Goal: Task Accomplishment & Management: Manage account settings

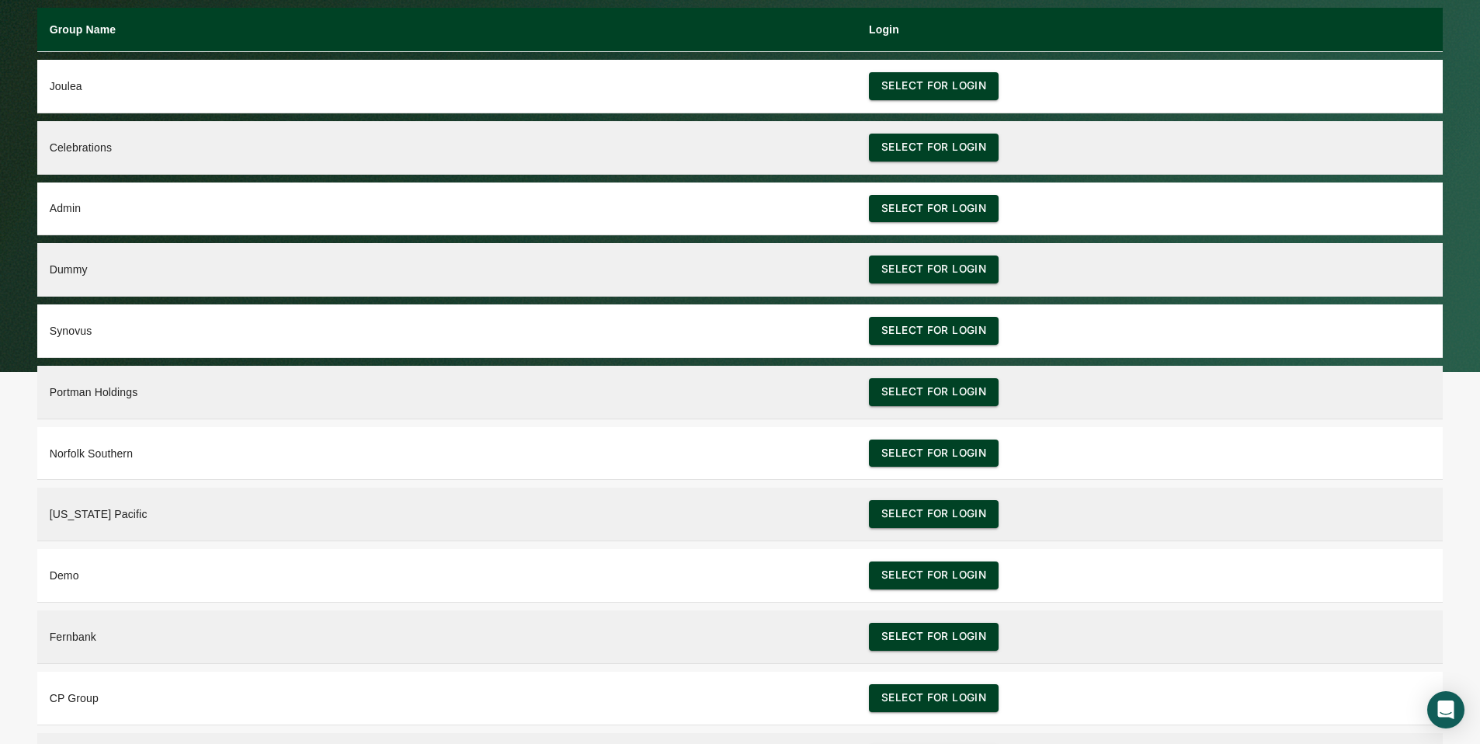
scroll to position [50, 0]
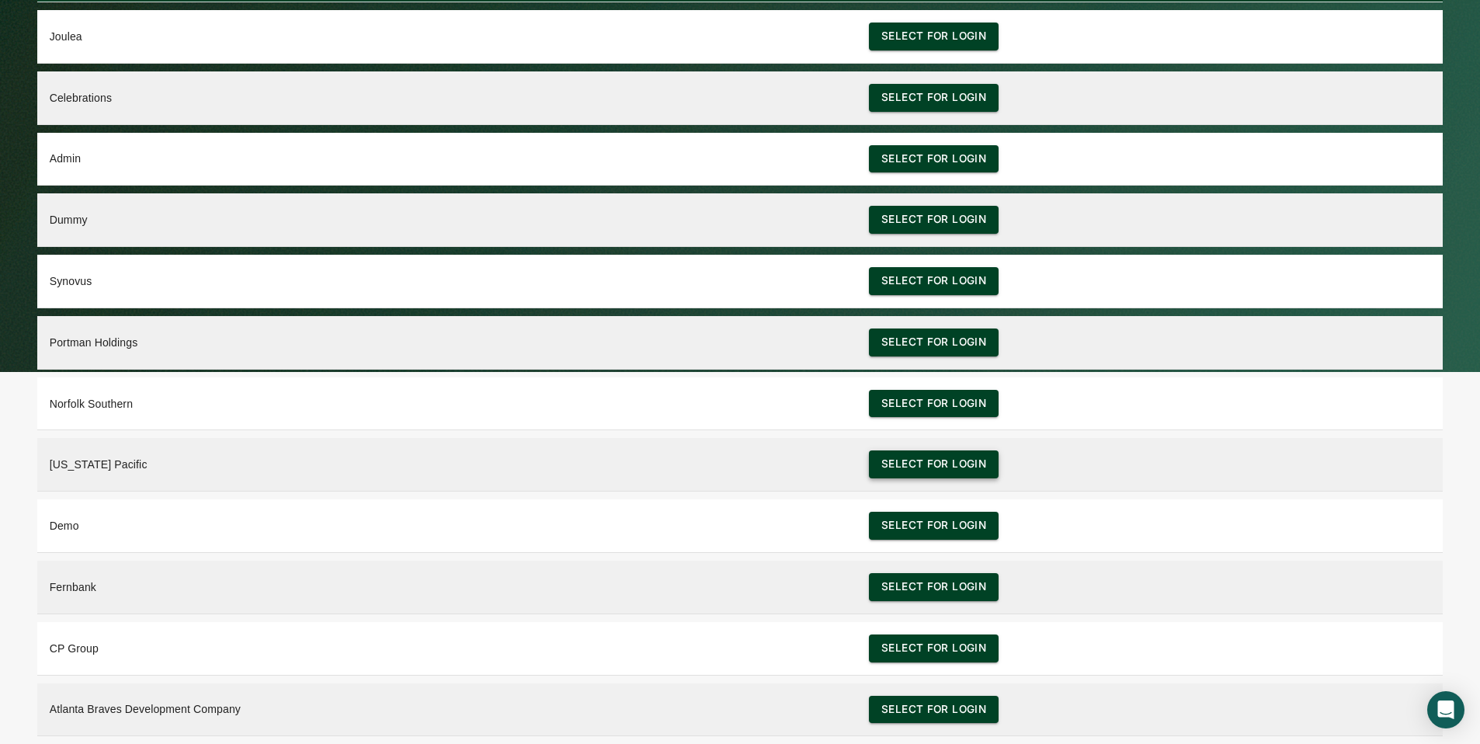
click at [887, 464] on button "Select for login" at bounding box center [934, 464] width 130 height 28
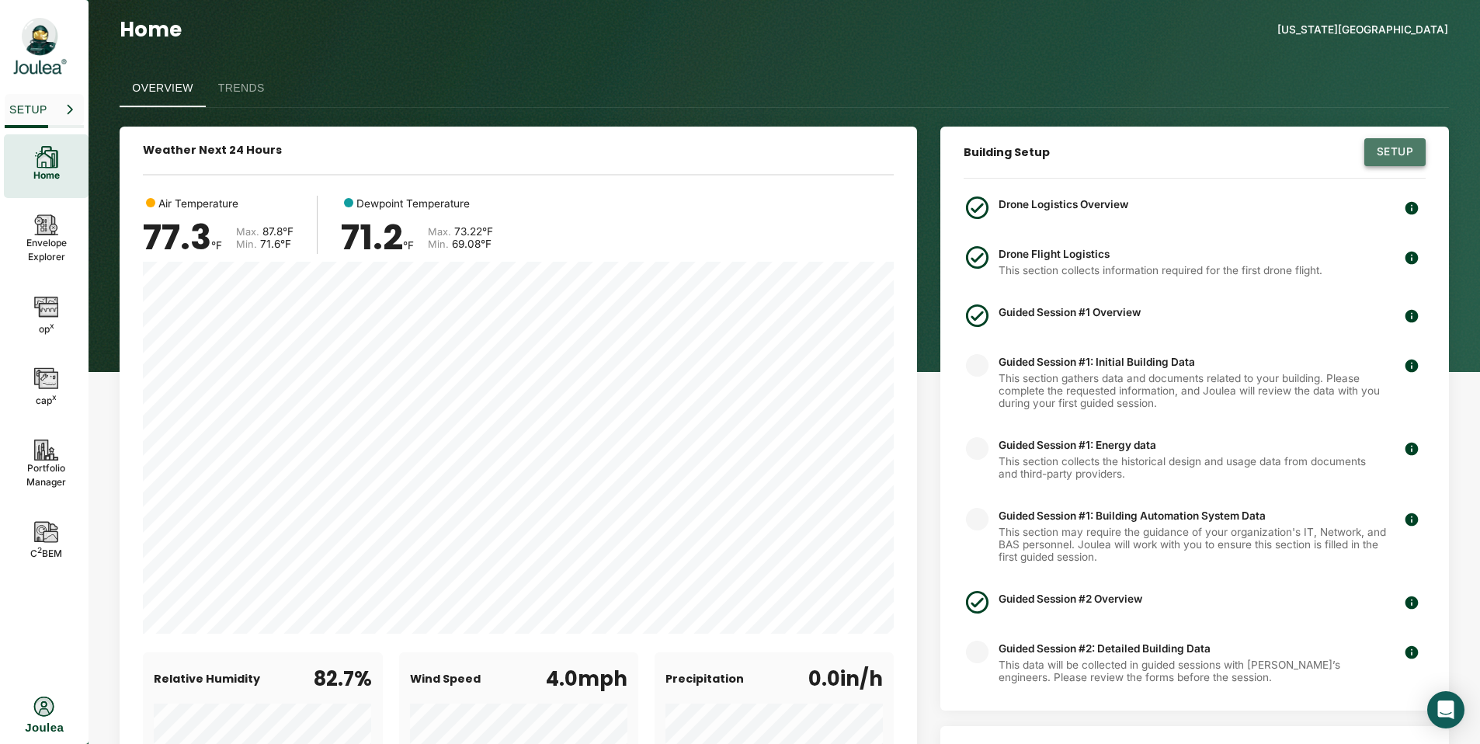
click at [1391, 160] on button "Setup" at bounding box center [1394, 152] width 61 height 28
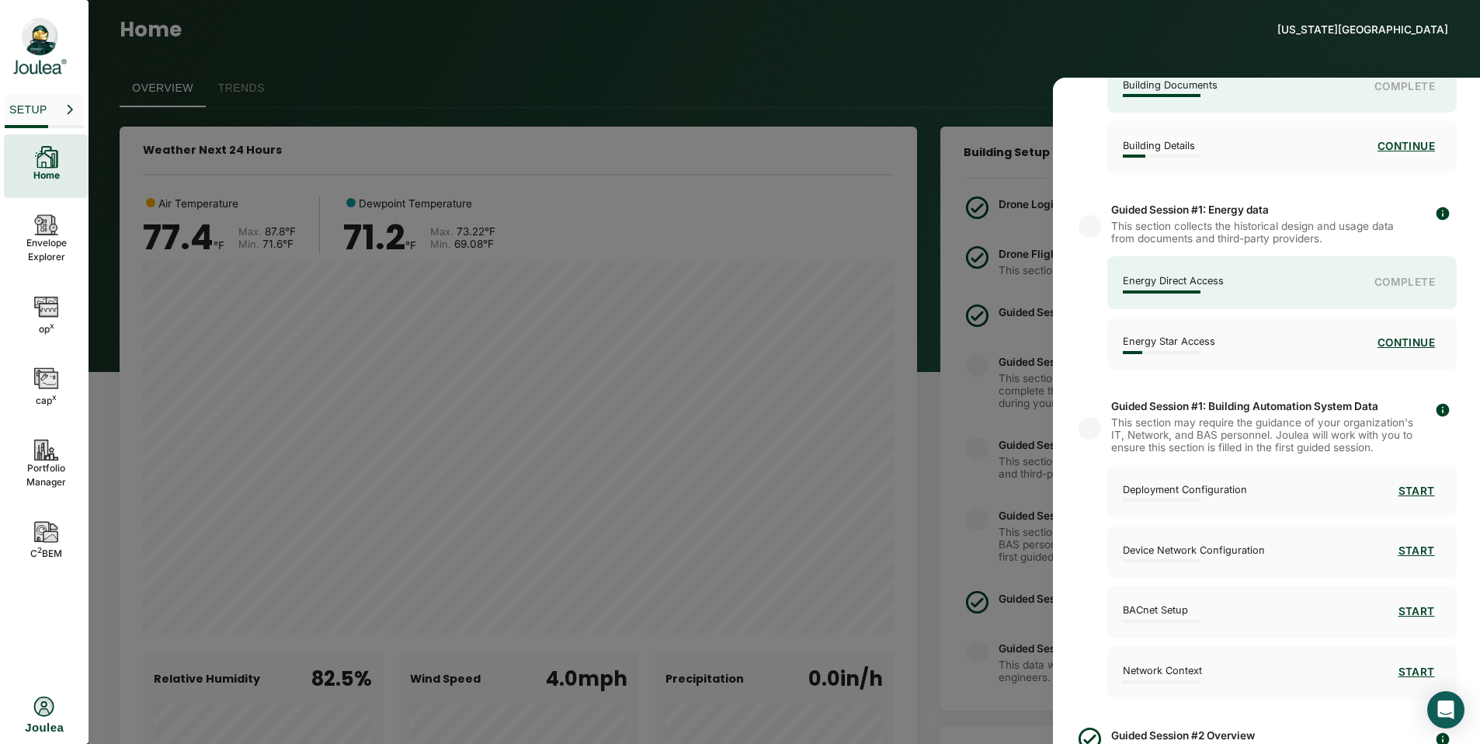
scroll to position [586, 0]
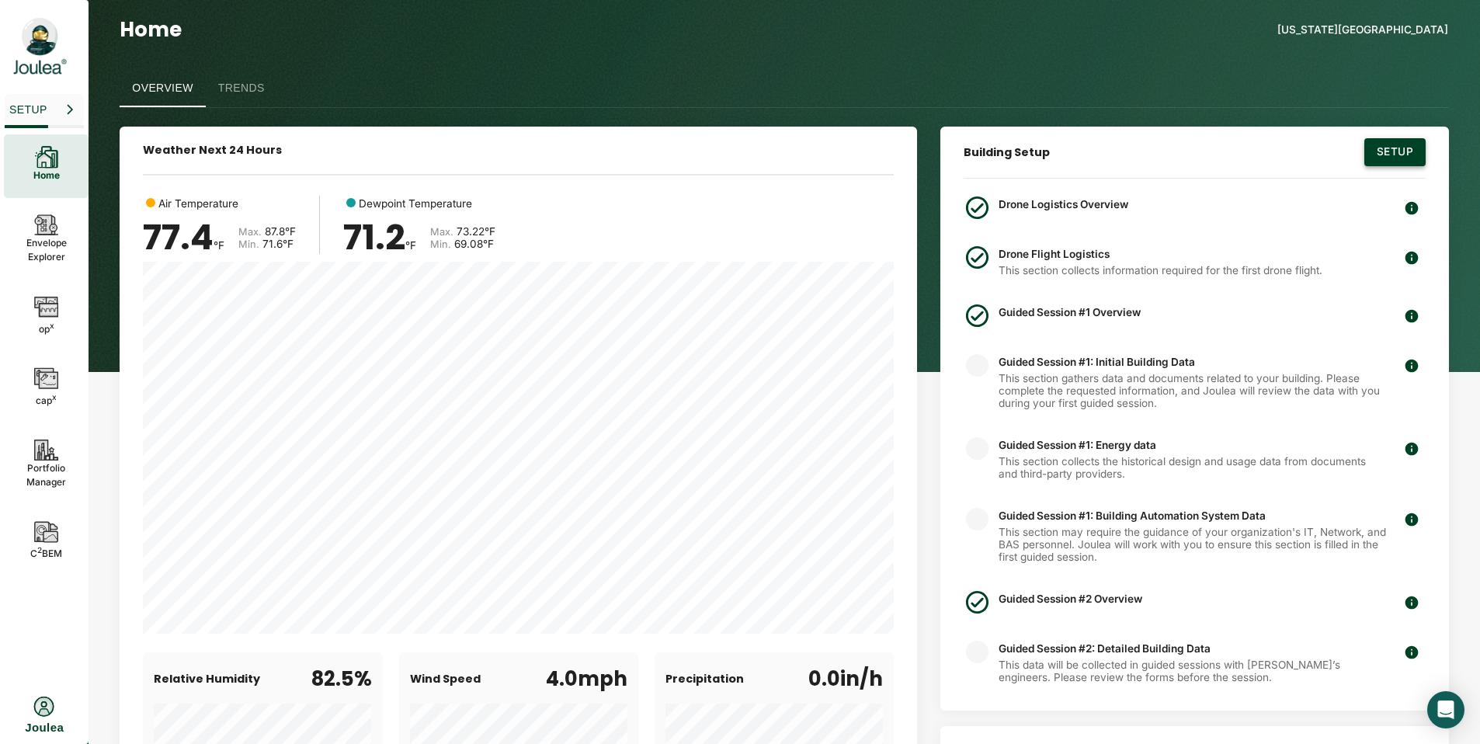
click at [1395, 145] on button "Setup" at bounding box center [1394, 152] width 61 height 28
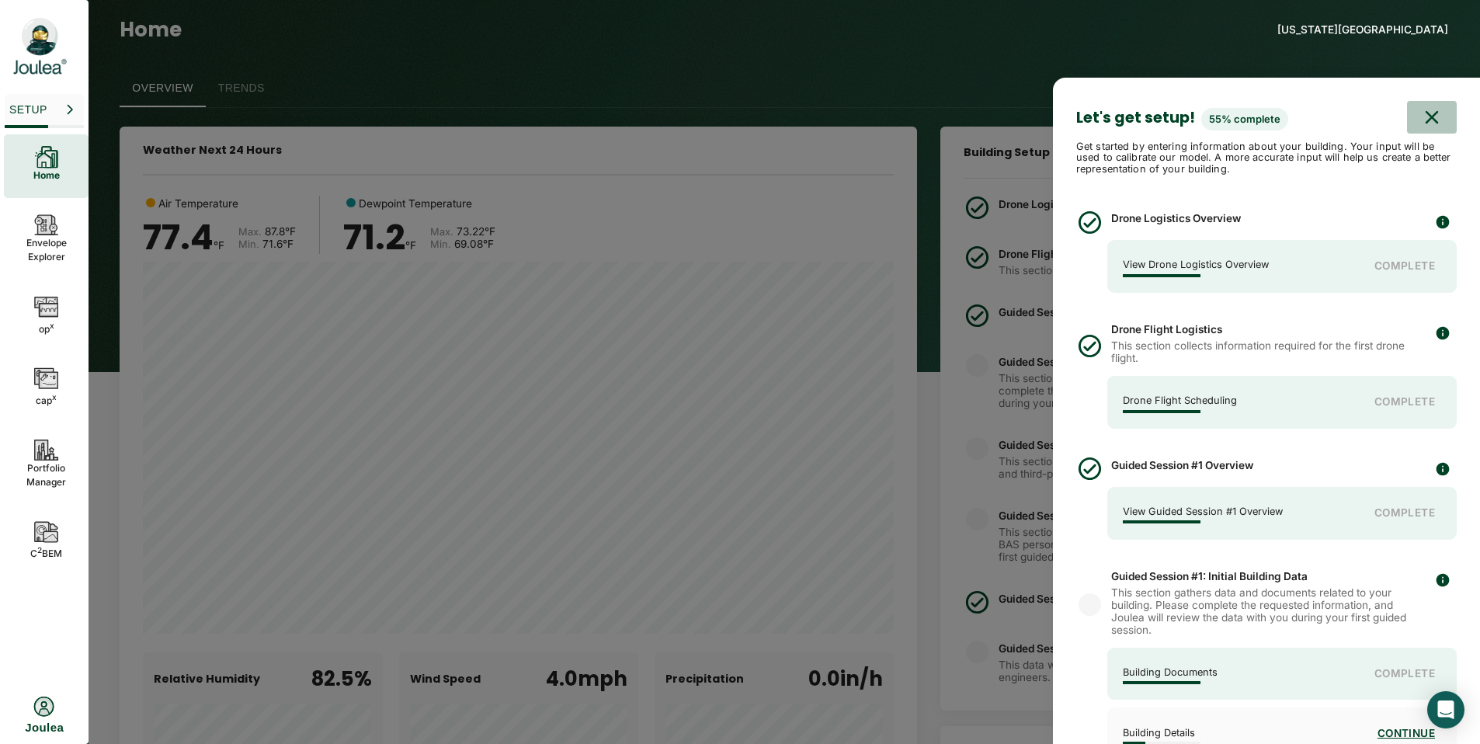
click at [1420, 109] on icon "button" at bounding box center [1431, 117] width 23 height 23
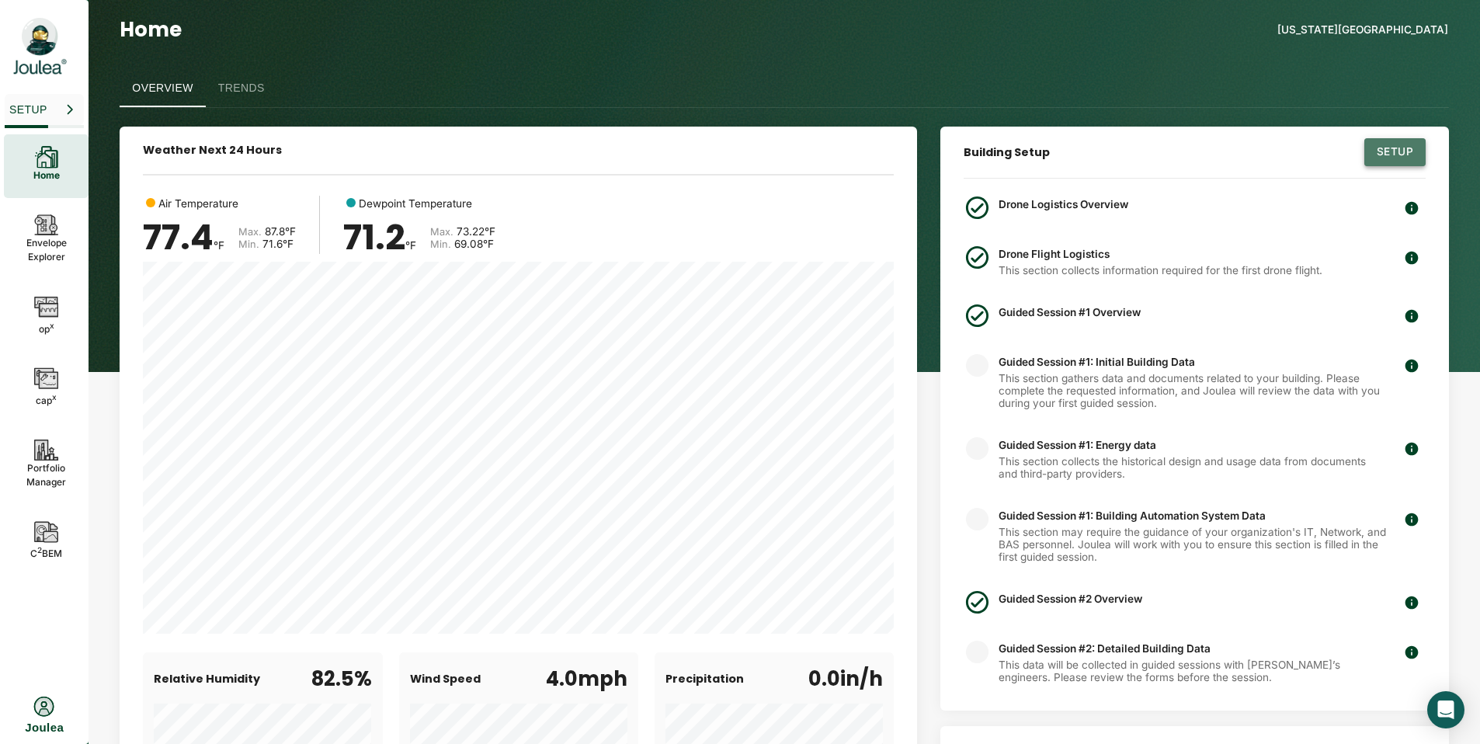
click at [1404, 158] on button "Setup" at bounding box center [1394, 152] width 61 height 28
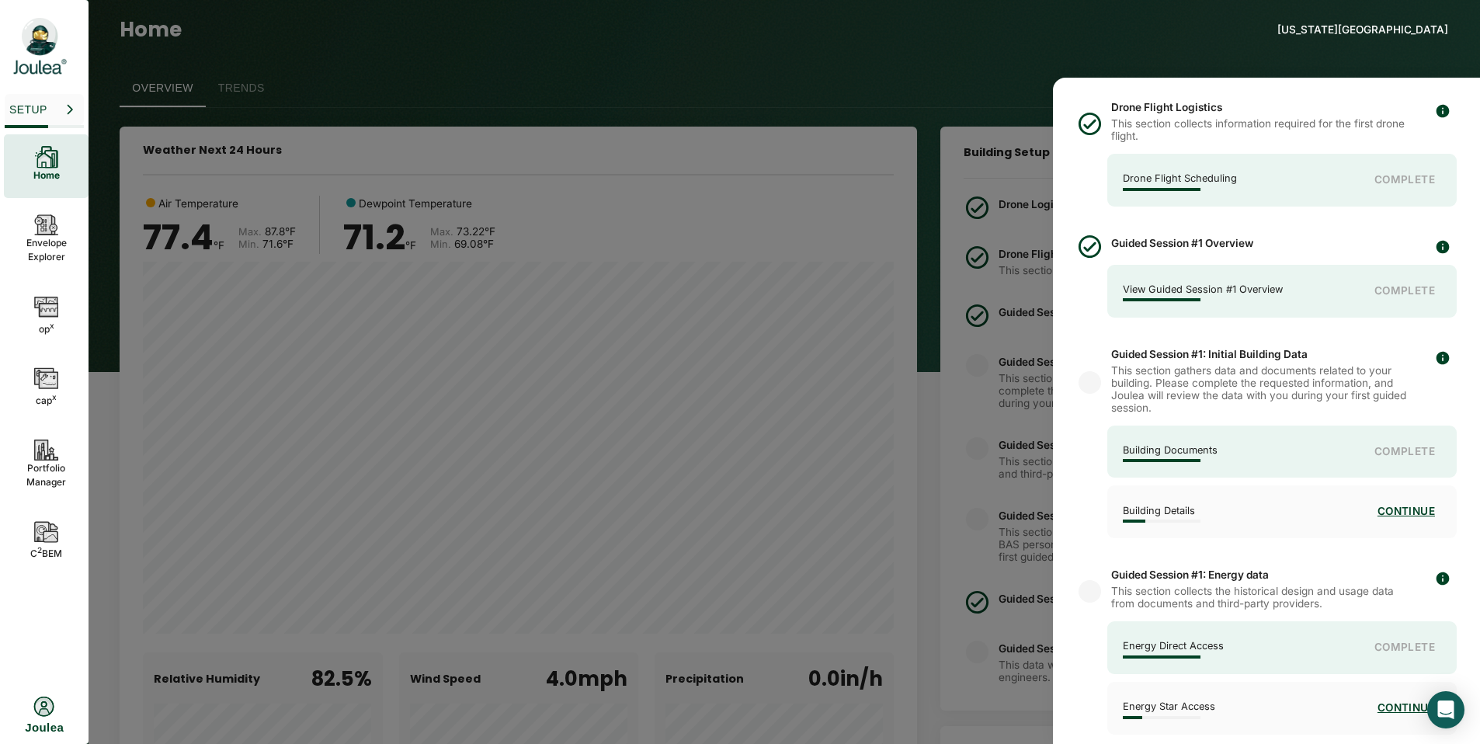
scroll to position [592, 0]
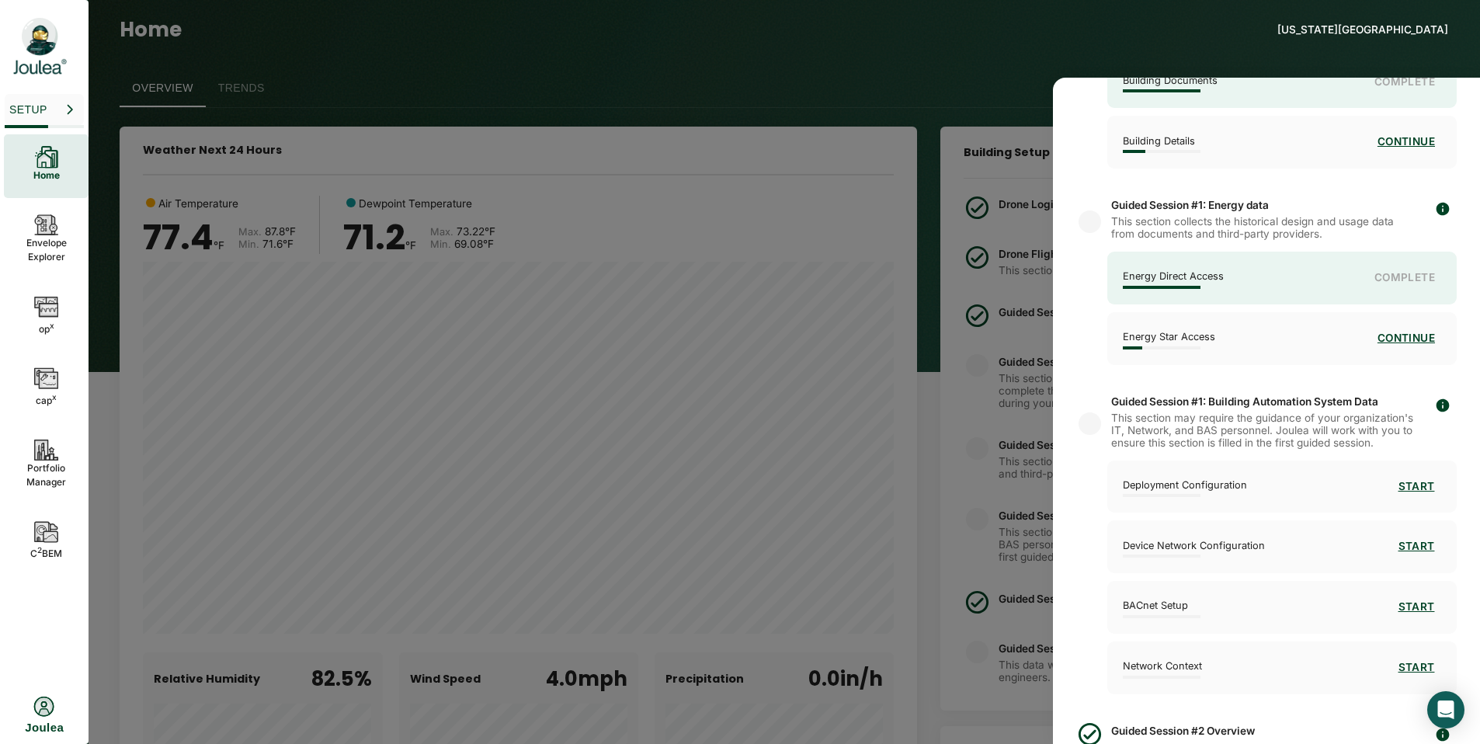
click at [1189, 272] on p "Energy Direct Access" at bounding box center [1173, 276] width 101 height 11
click at [1378, 279] on div "Energy Direct Access Complete" at bounding box center [1281, 278] width 349 height 53
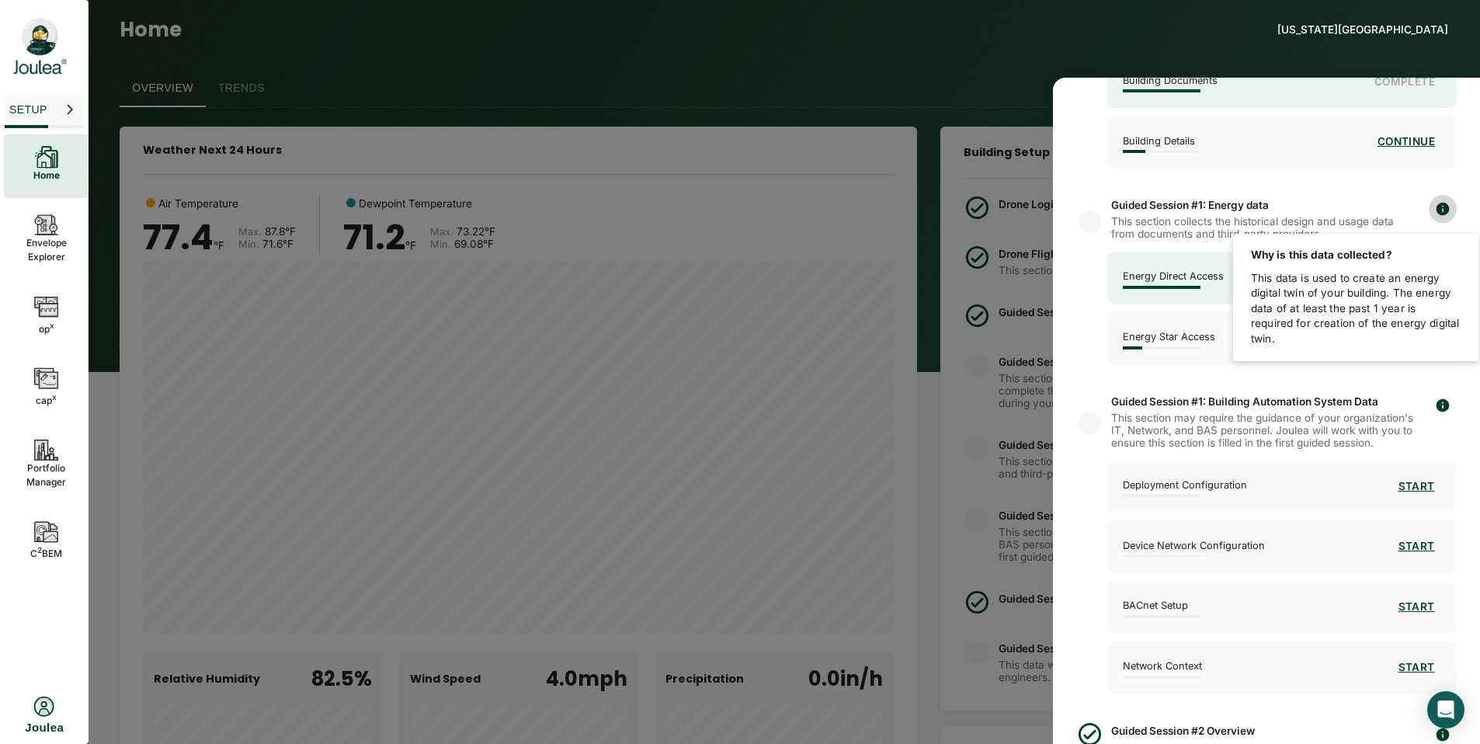
click at [1436, 205] on icon "button" at bounding box center [1442, 209] width 13 height 13
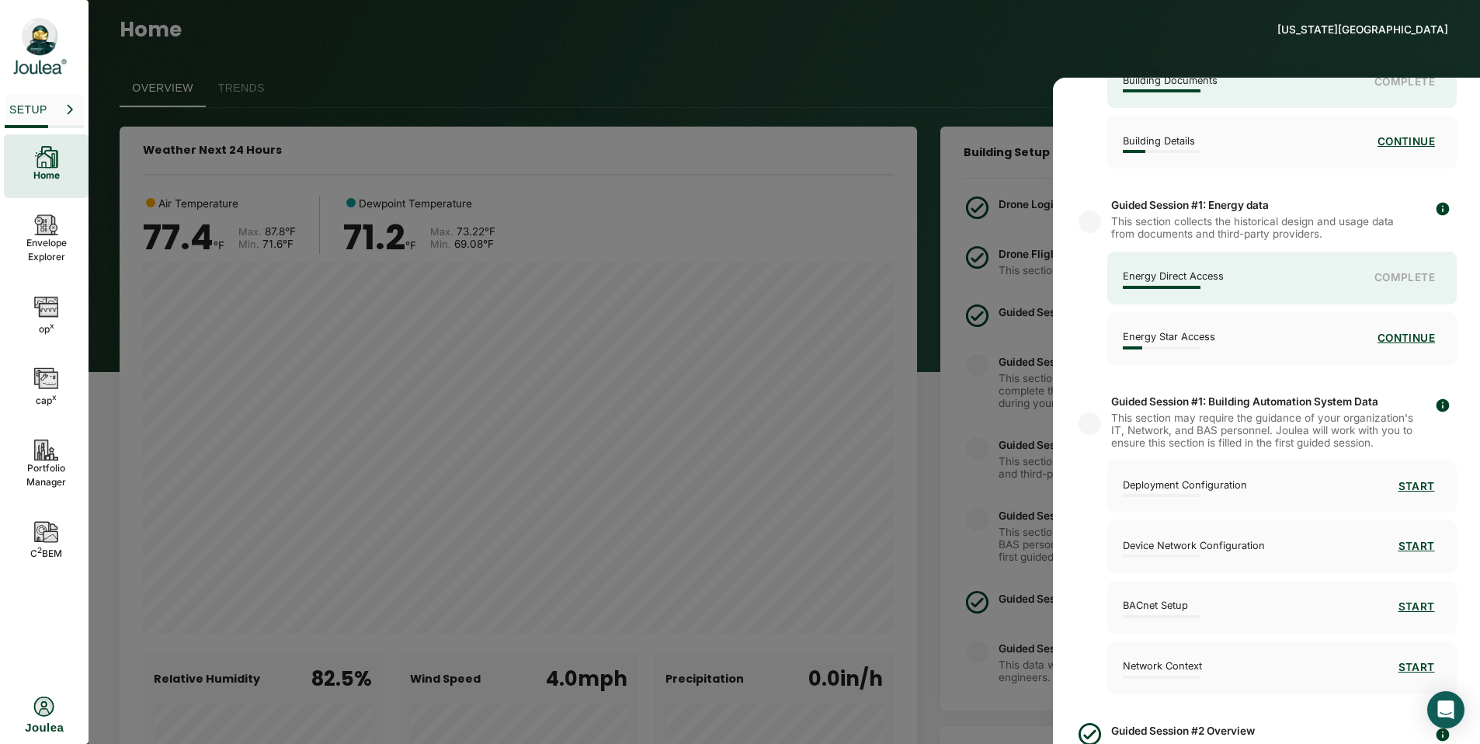
click at [1193, 283] on div "Energy Direct Access" at bounding box center [1173, 277] width 101 height 21
click at [1172, 279] on p "Energy Direct Access" at bounding box center [1173, 276] width 101 height 11
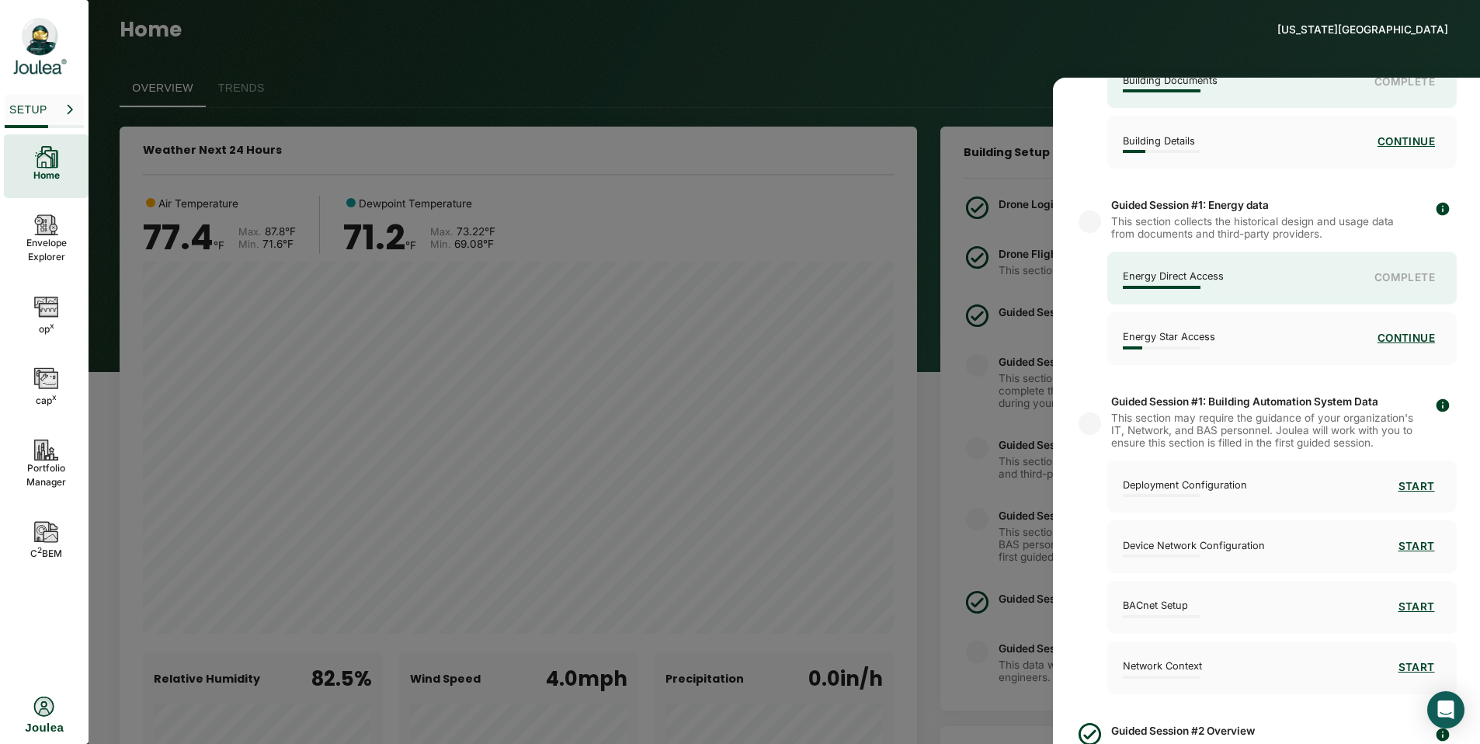
click at [913, 75] on div at bounding box center [740, 372] width 1480 height 744
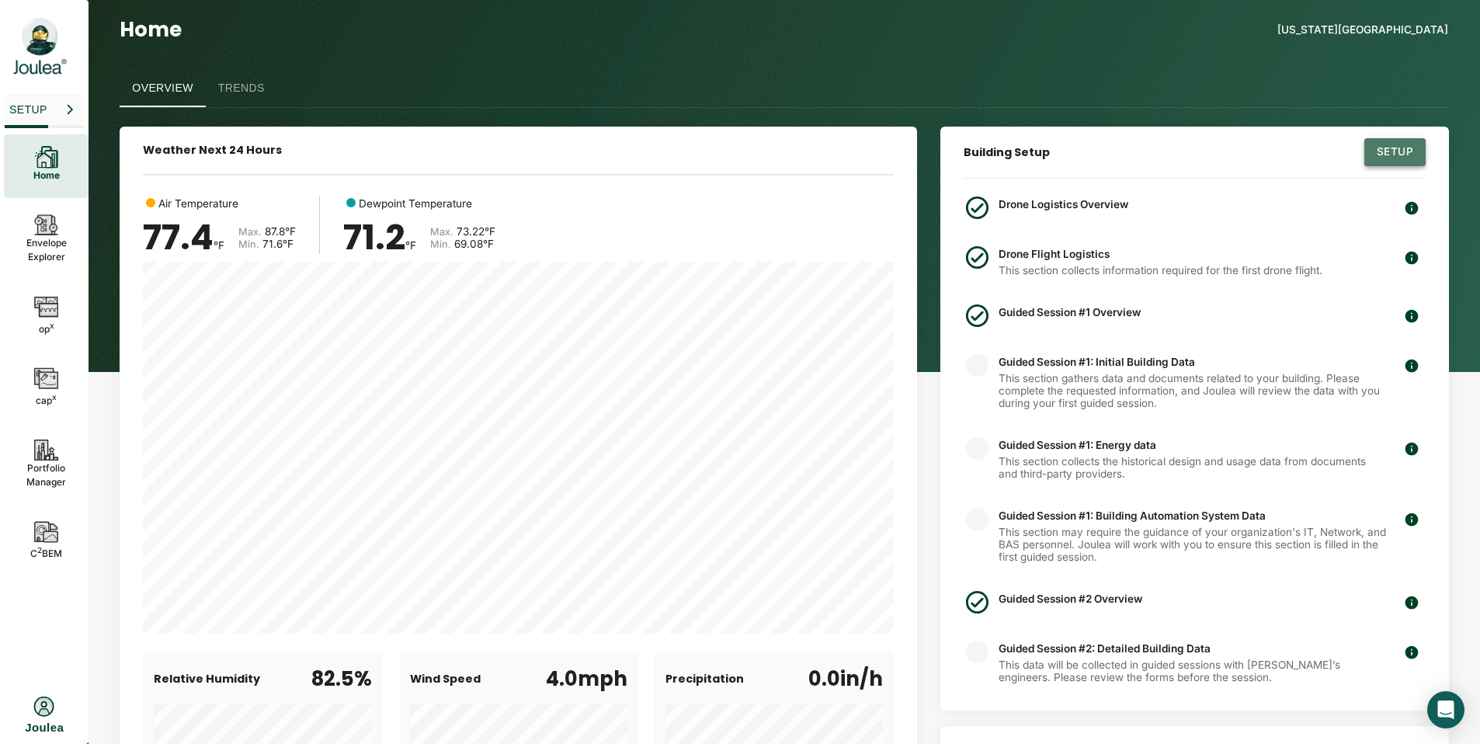
click at [1375, 154] on button "Setup" at bounding box center [1394, 152] width 61 height 28
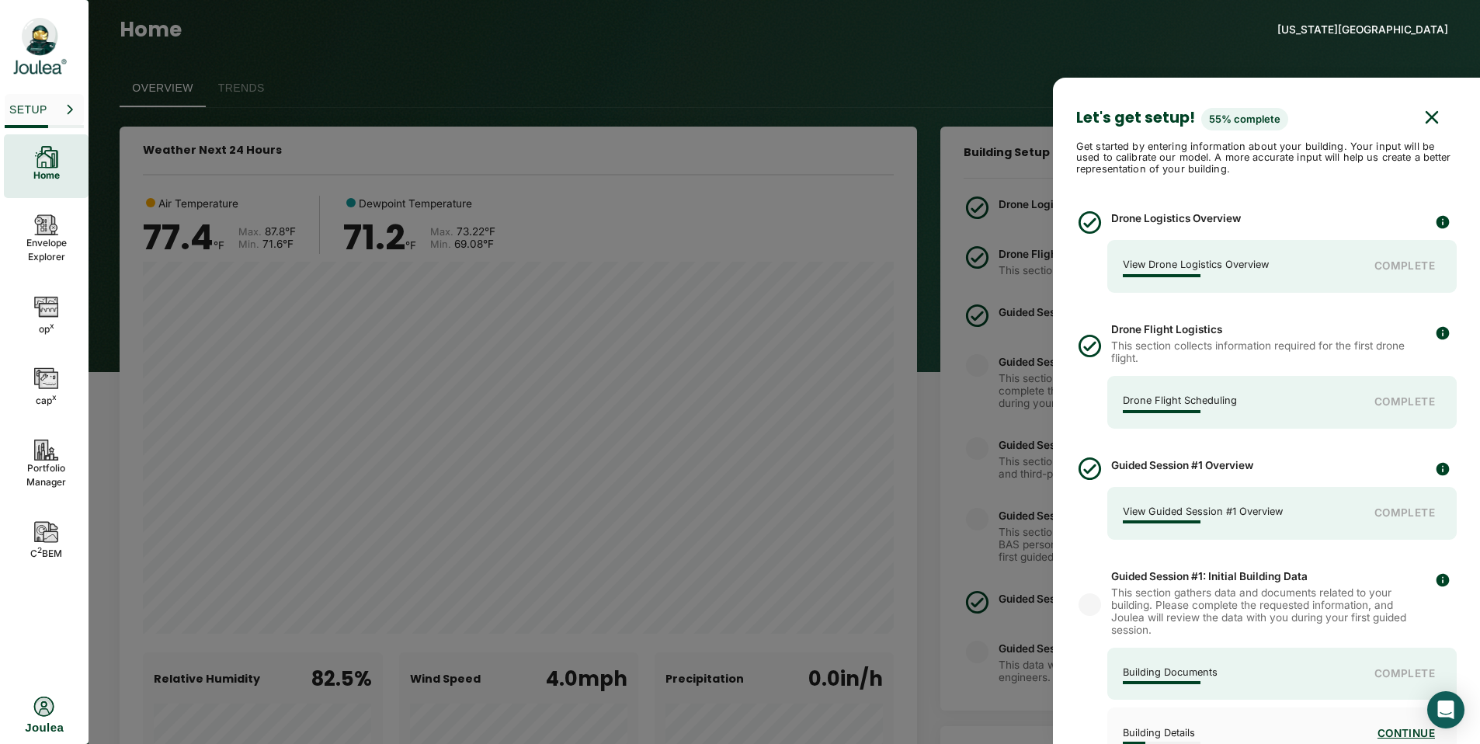
click at [1425, 117] on icon "button" at bounding box center [1431, 117] width 12 height 12
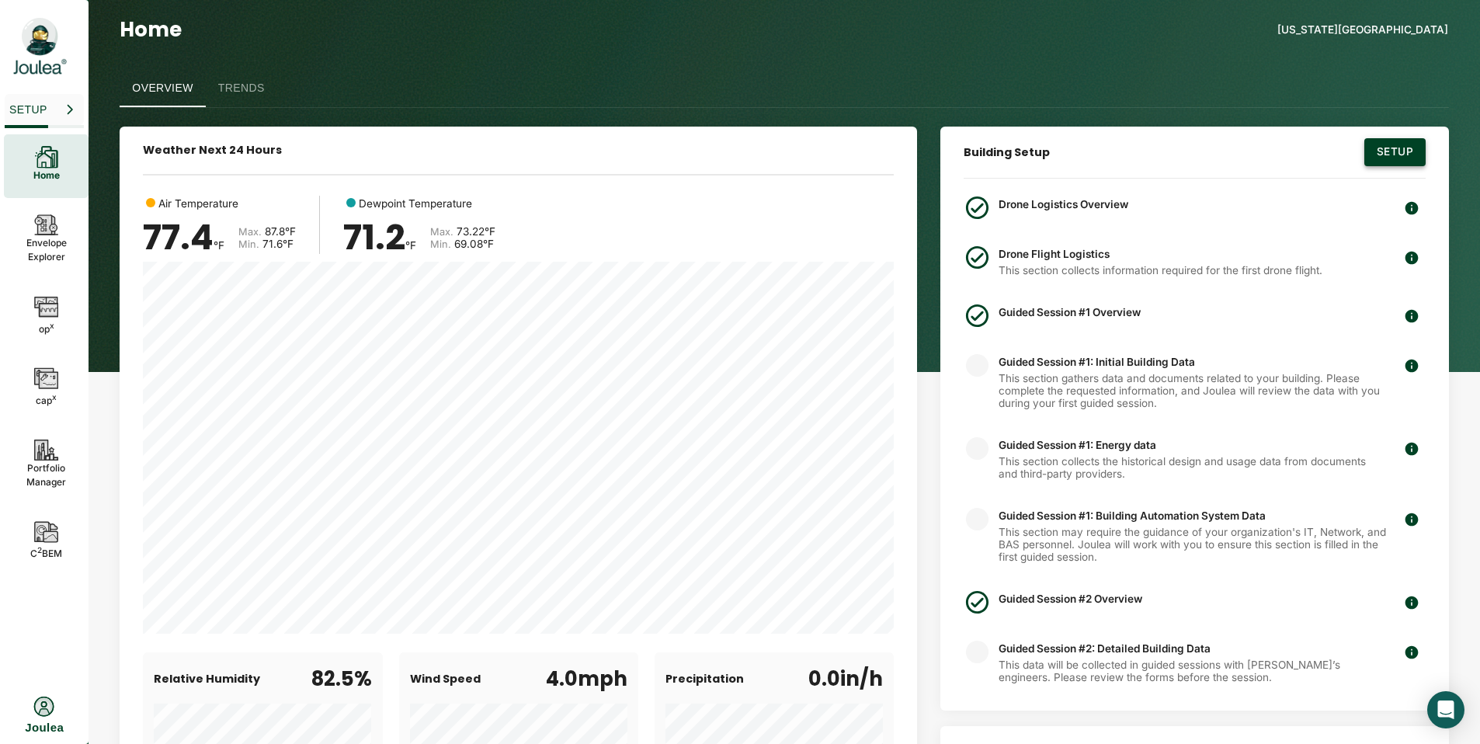
click at [1390, 141] on button "Setup" at bounding box center [1394, 152] width 61 height 28
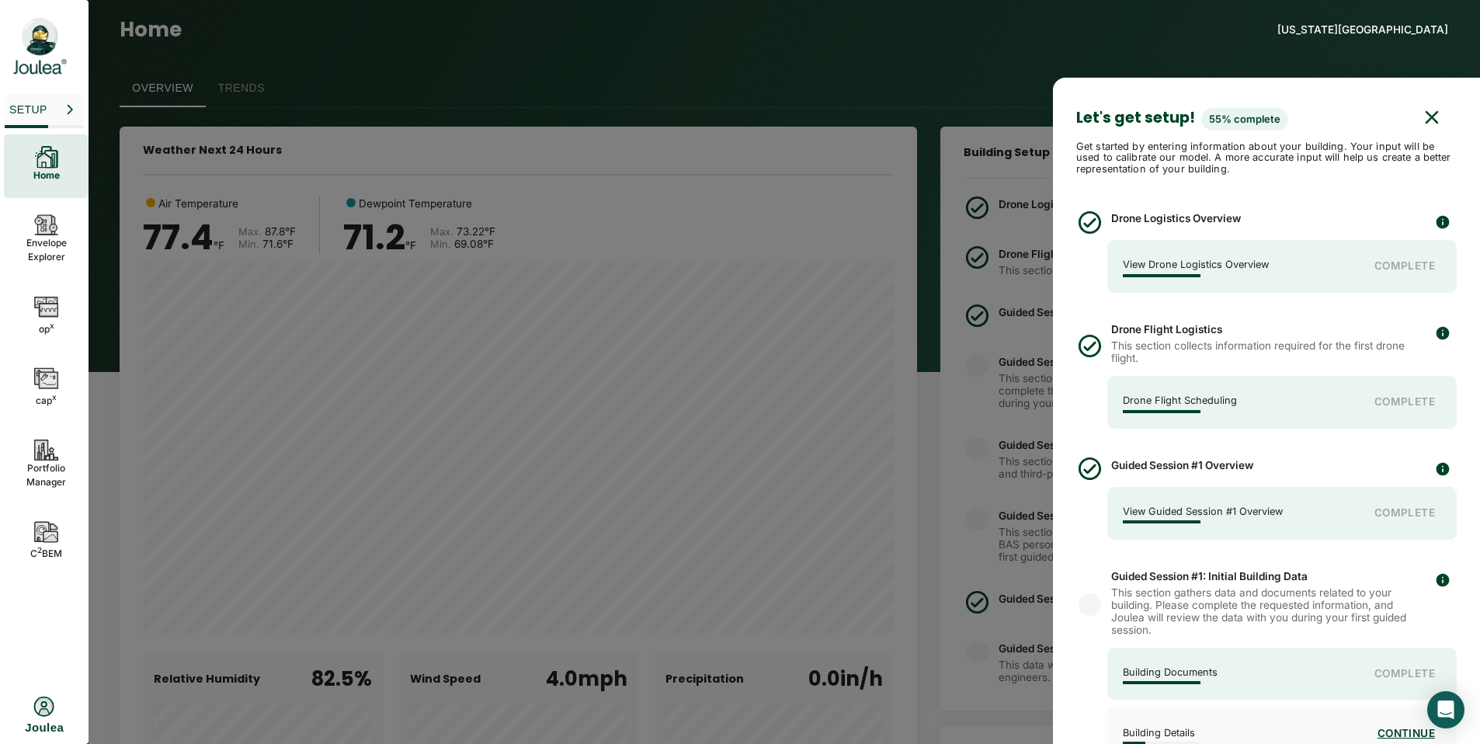
scroll to position [474, 0]
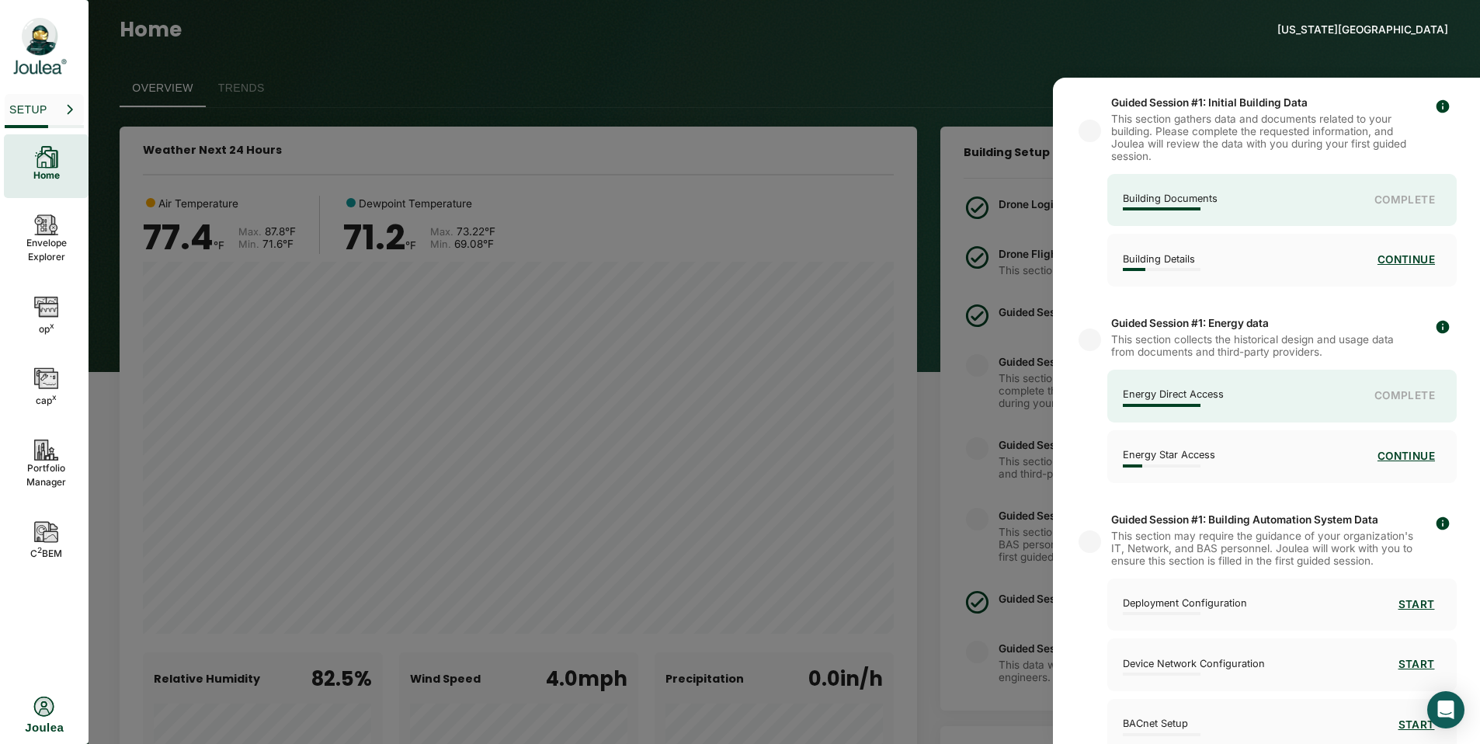
click at [1392, 399] on div "Energy Direct Access Complete" at bounding box center [1281, 396] width 349 height 53
click at [1181, 393] on p "Energy Direct Access" at bounding box center [1173, 394] width 101 height 11
click at [779, 58] on div at bounding box center [740, 372] width 1480 height 744
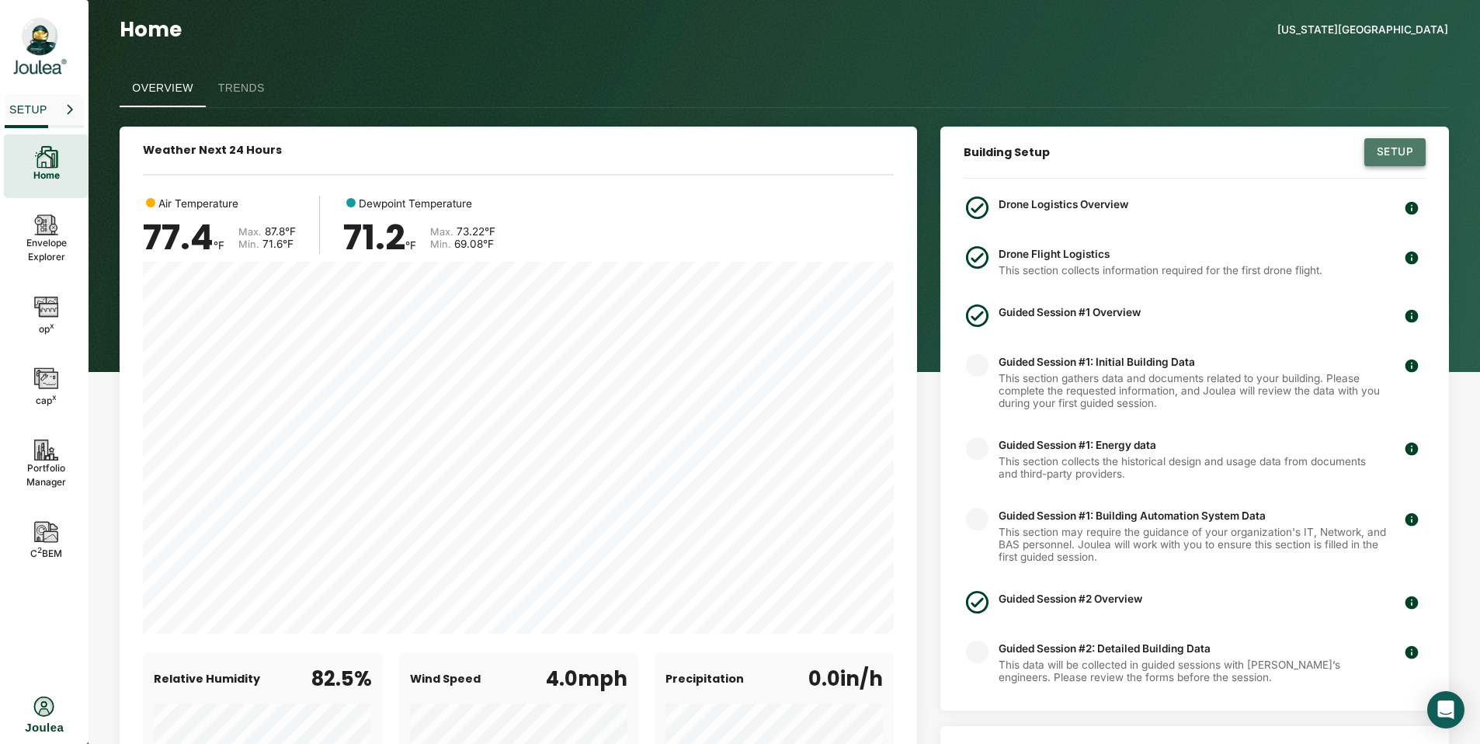
click at [1380, 154] on button "Setup" at bounding box center [1394, 152] width 61 height 28
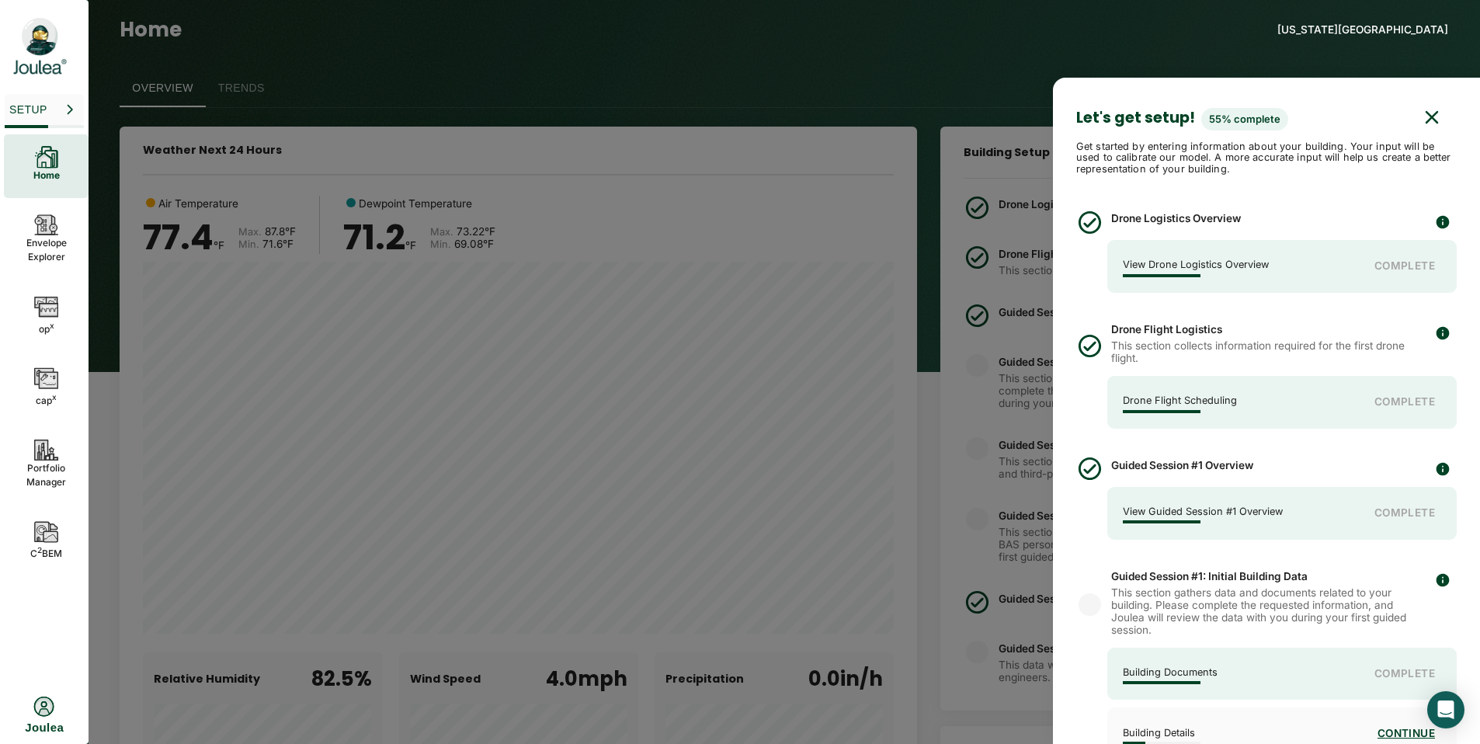
click at [1420, 110] on icon "button" at bounding box center [1431, 117] width 23 height 23
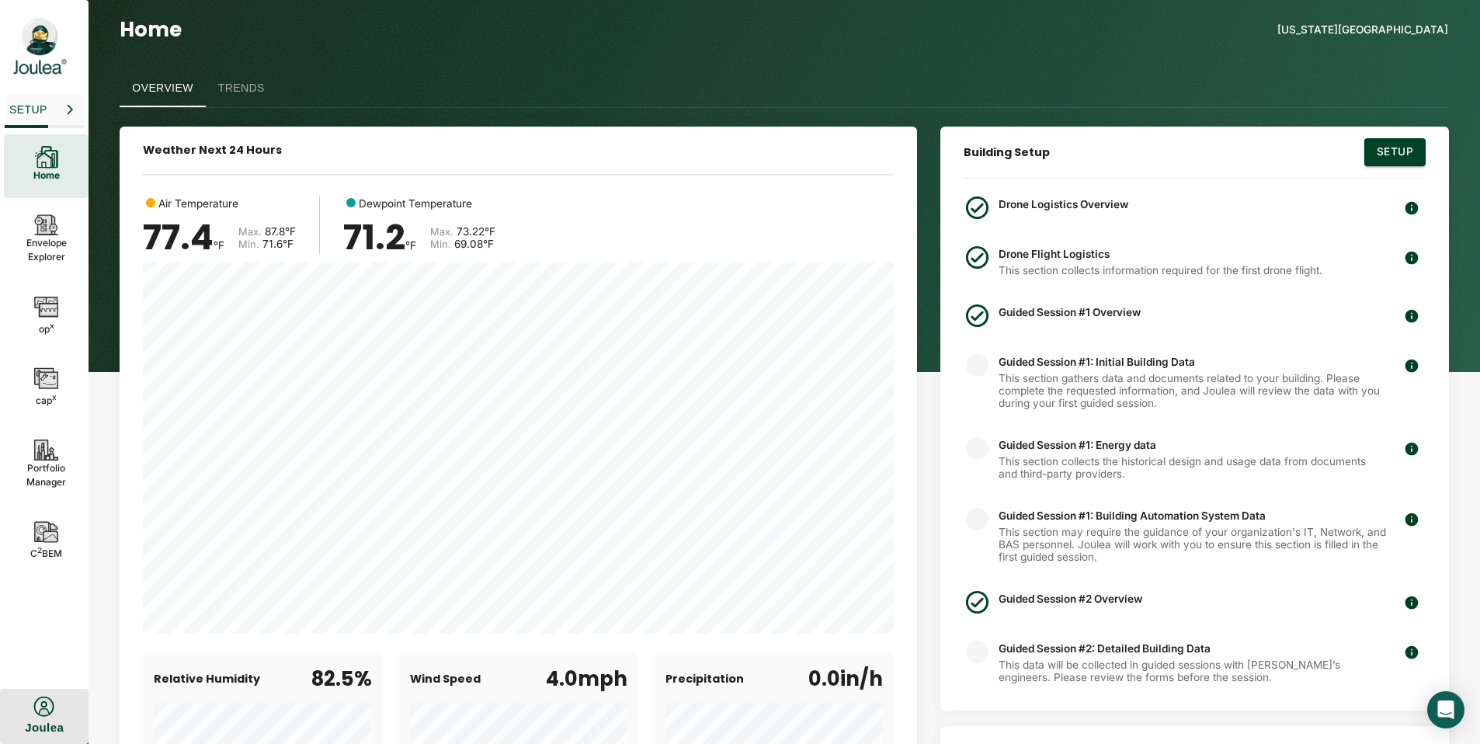
click at [48, 706] on circle "button" at bounding box center [43, 707] width 15 height 15
click at [46, 628] on div at bounding box center [44, 615] width 71 height 49
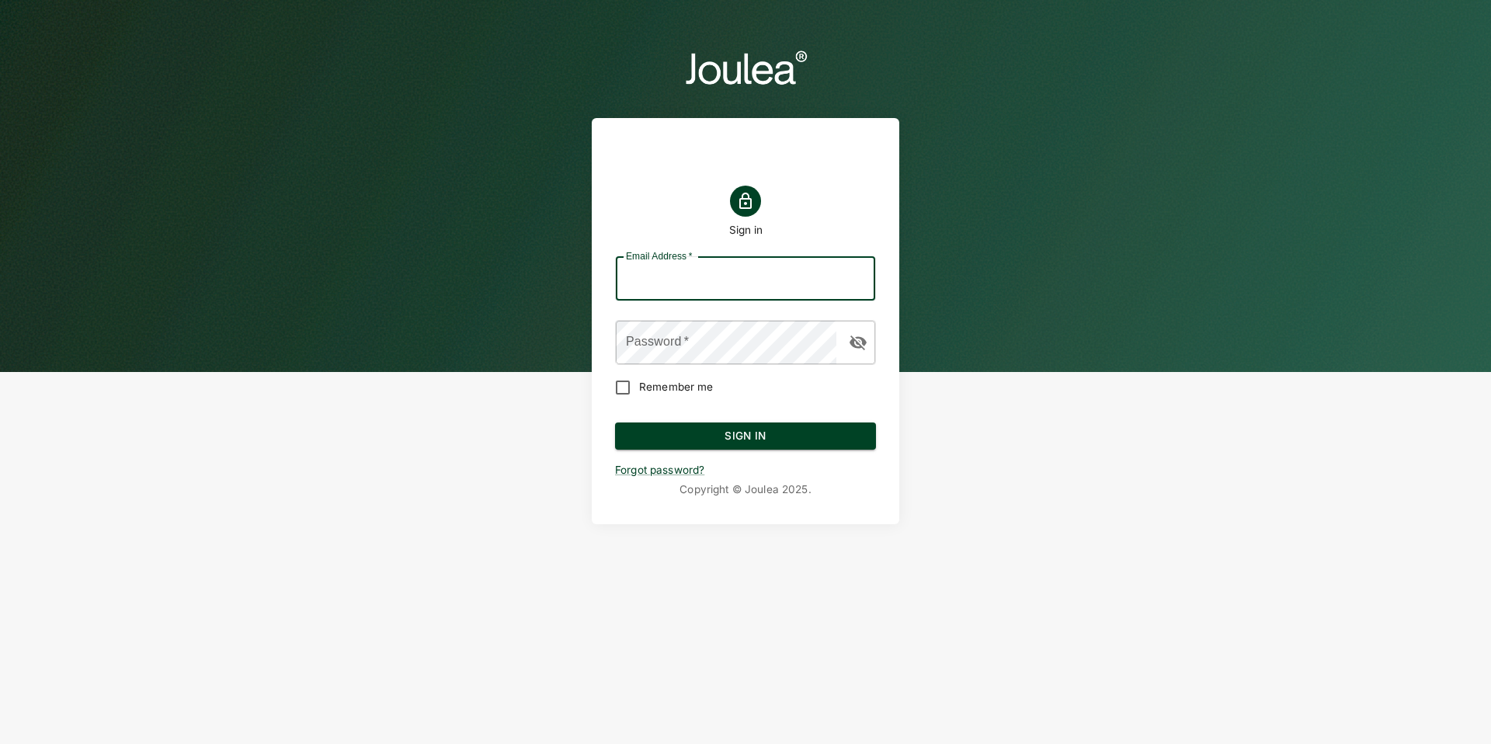
click at [716, 285] on input "Email Address   *" at bounding box center [745, 278] width 259 height 43
type input "customersuccess@joulea.com"
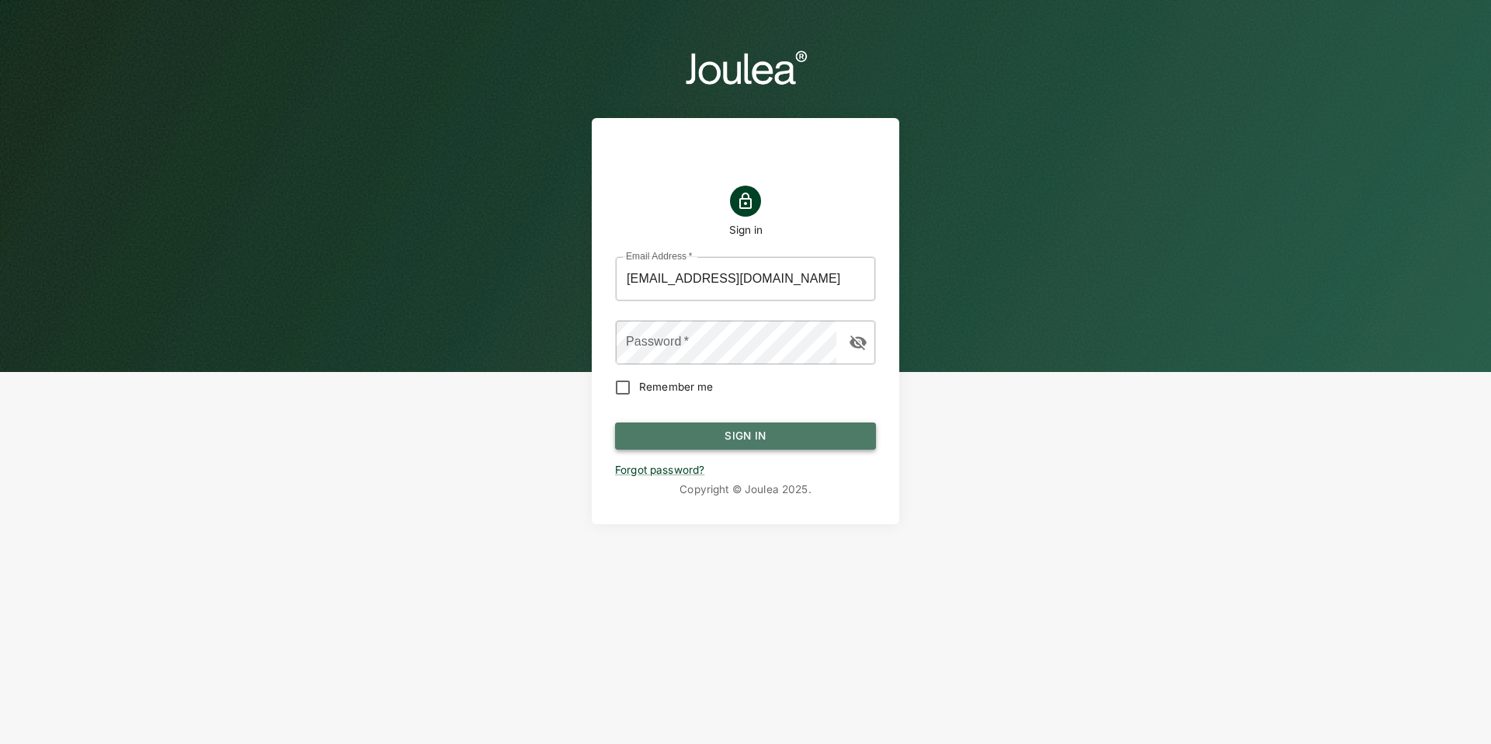
click at [761, 425] on button "Sign In" at bounding box center [745, 436] width 261 height 28
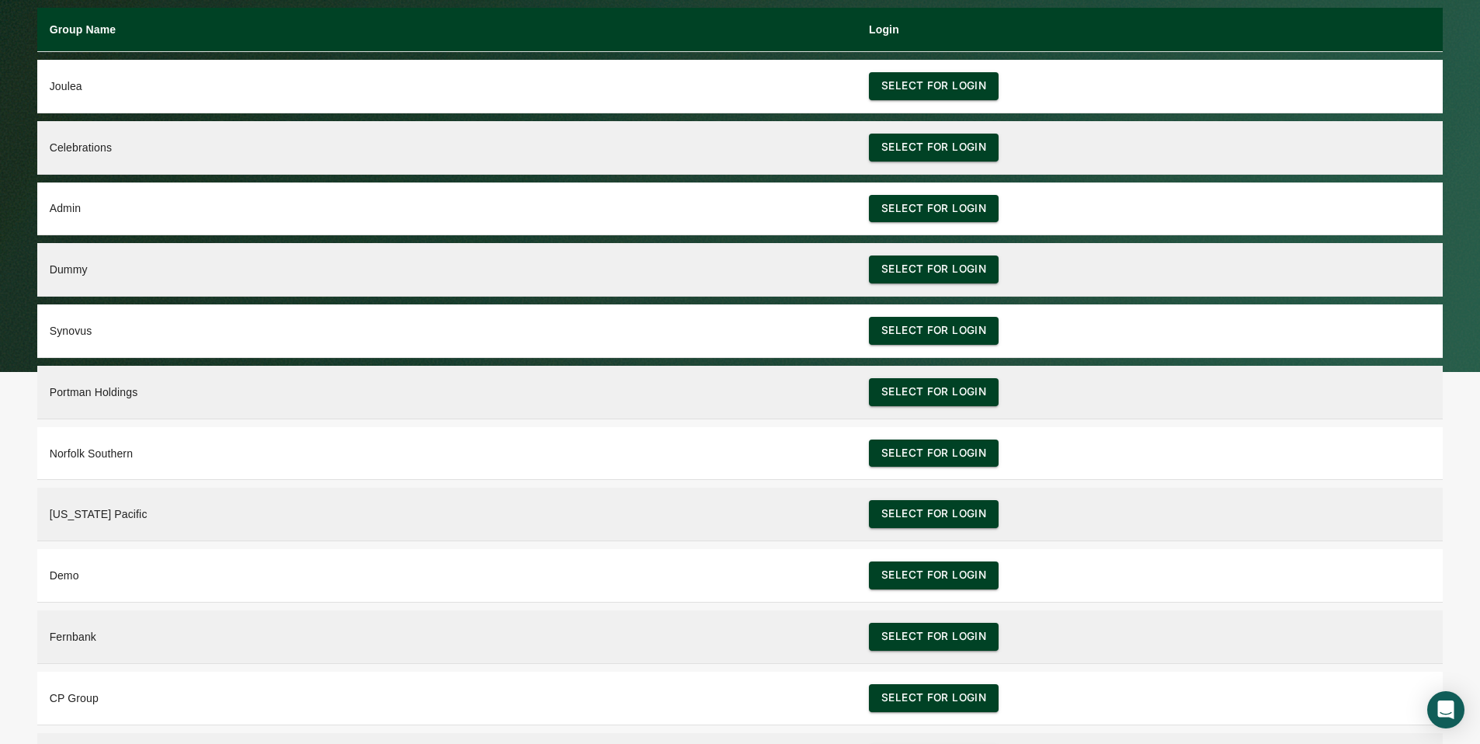
scroll to position [50, 0]
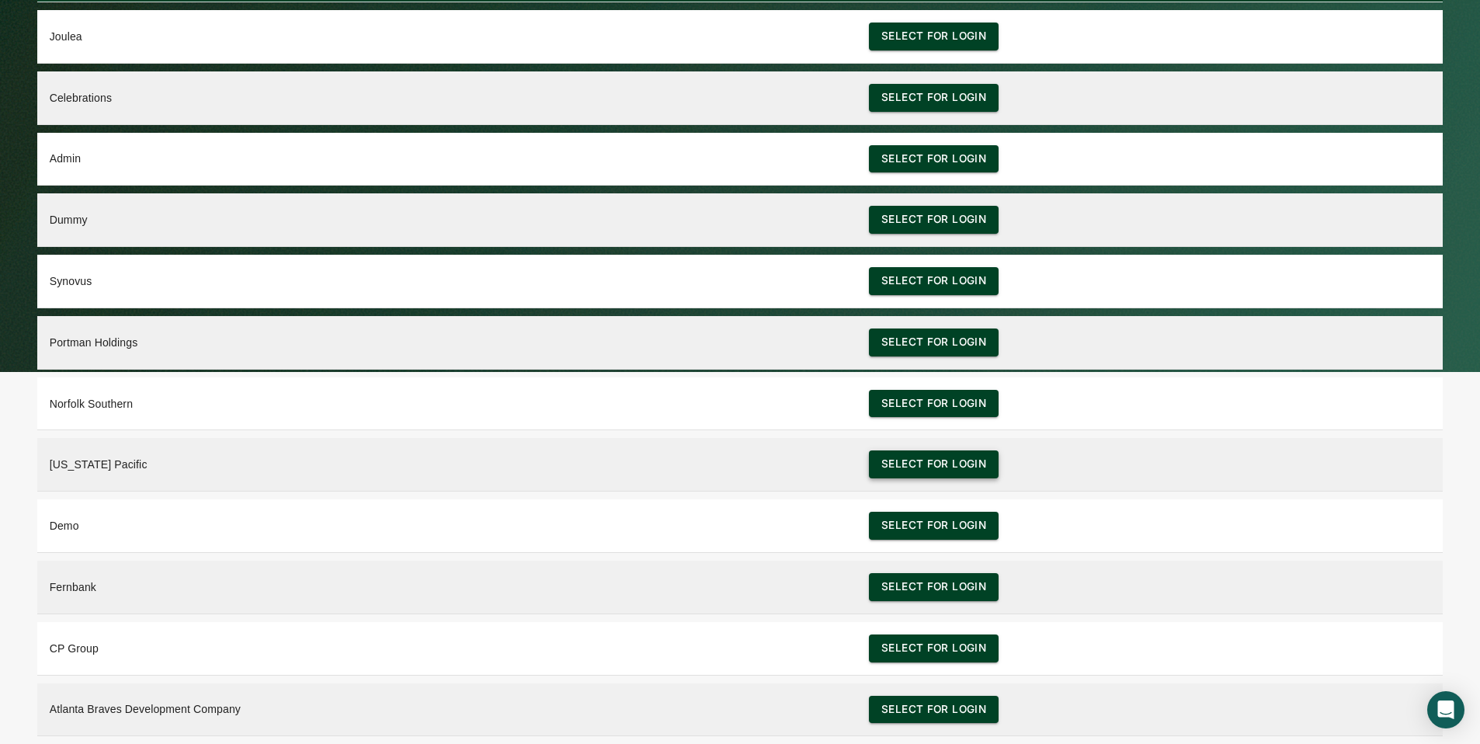
click at [905, 465] on button "Select for login" at bounding box center [934, 464] width 130 height 28
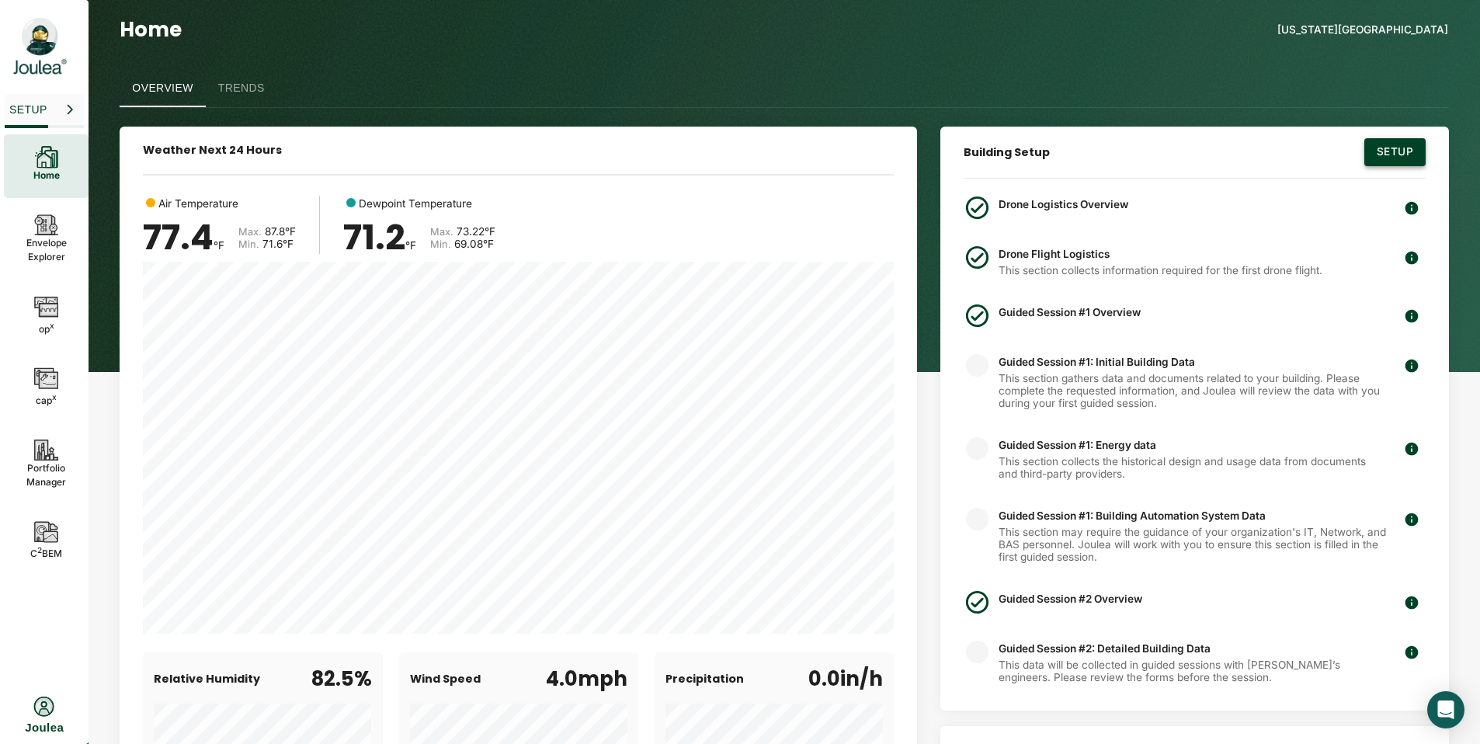
click at [1394, 157] on button "Setup" at bounding box center [1394, 152] width 61 height 28
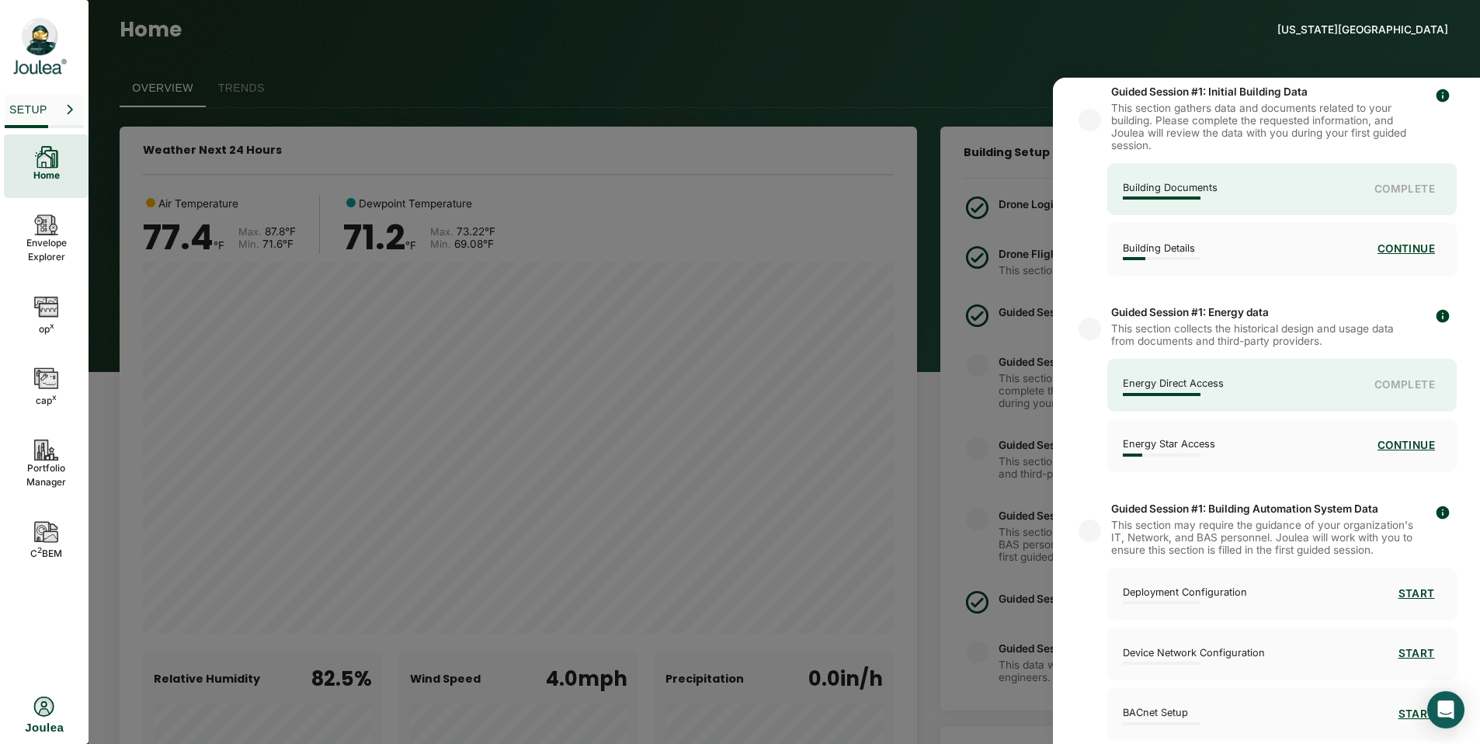
scroll to position [545, 0]
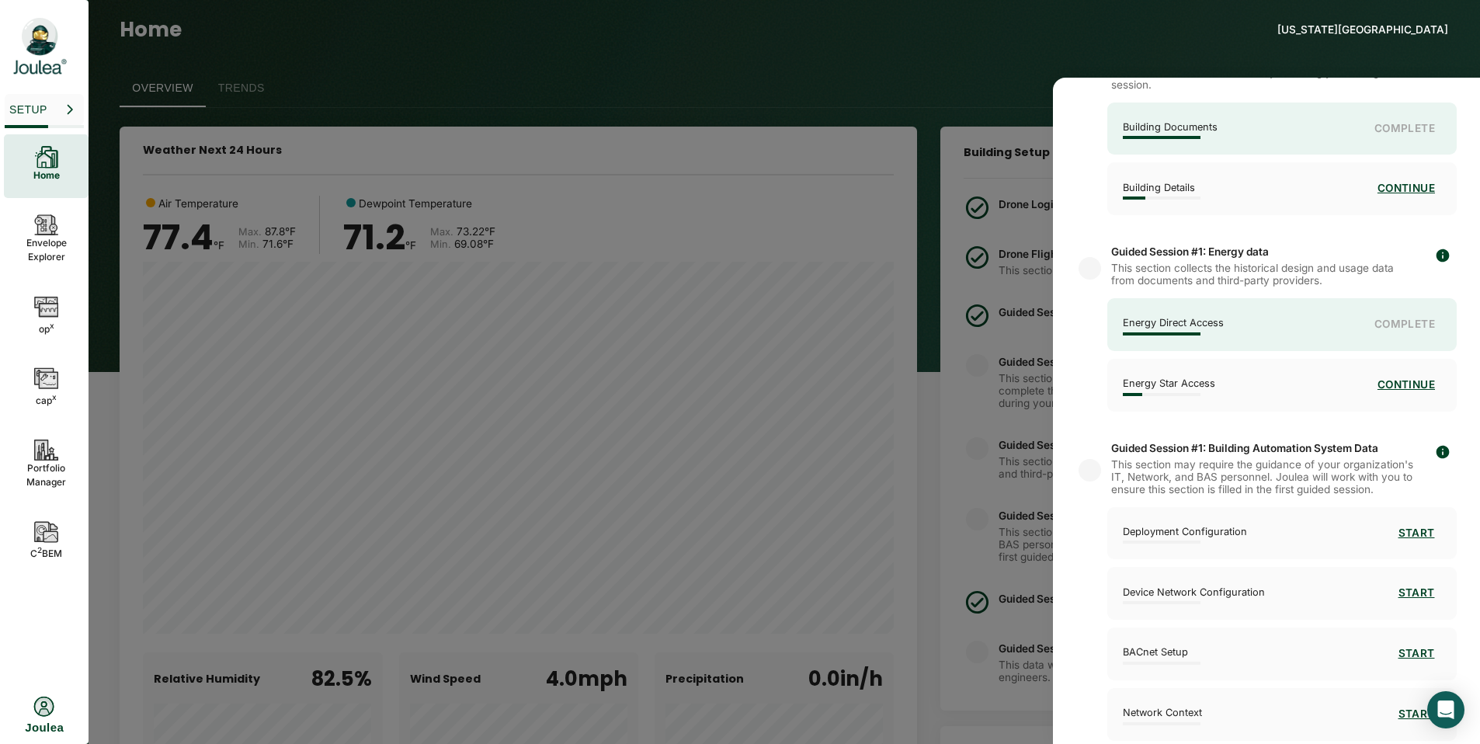
click at [1275, 340] on div "Energy Direct Access Complete" at bounding box center [1281, 324] width 349 height 53
click at [668, 68] on div at bounding box center [740, 372] width 1480 height 744
